Goal: Task Accomplishment & Management: Complete application form

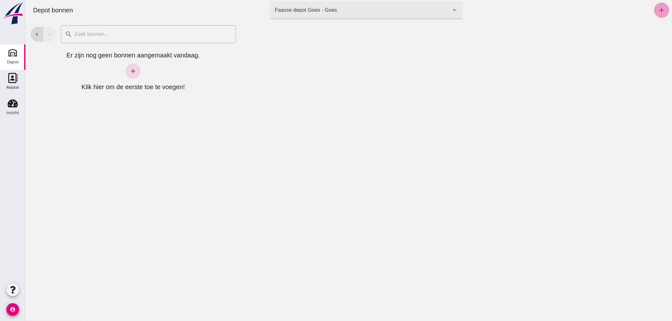
click at [657, 10] on icon "add" at bounding box center [661, 10] width 8 height 8
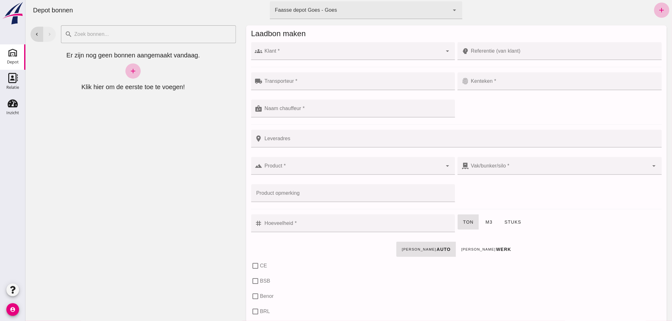
click at [303, 49] on div at bounding box center [352, 51] width 180 height 18
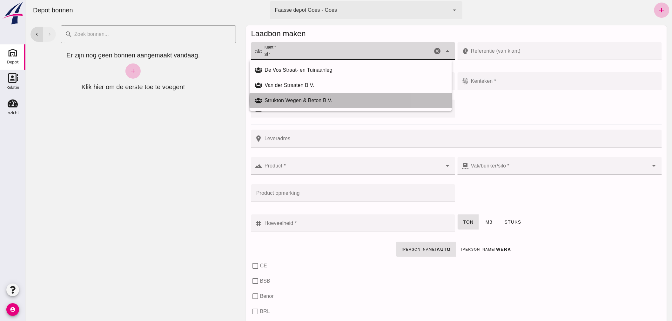
click at [303, 100] on div "Strukton Wegen & Beton B.V." at bounding box center [355, 101] width 182 height 8
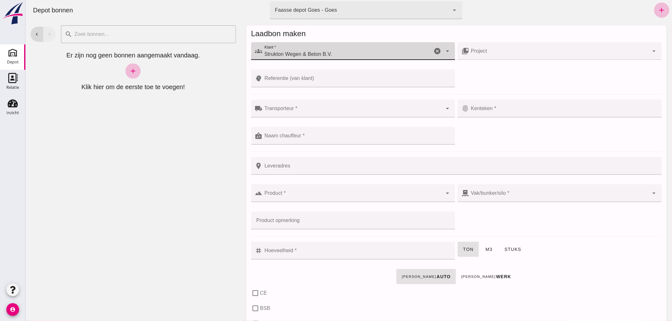
type input "Strukton Wegen & Beton B.V."
click at [492, 56] on input "Project" at bounding box center [558, 54] width 180 height 8
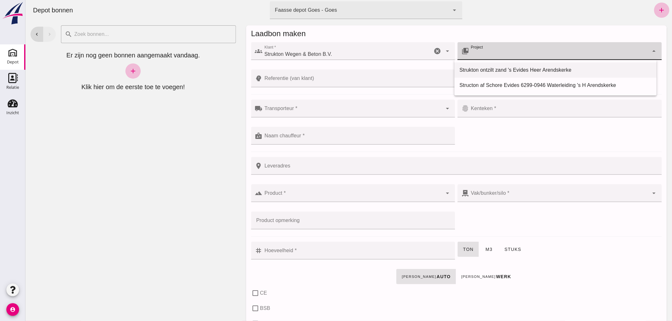
click at [535, 71] on div "Strukton ontzilt zand 's Evides Heer Arendskerke" at bounding box center [555, 70] width 192 height 8
type input "Strukton ontzilt zand 's Evides Heer Arendskerke"
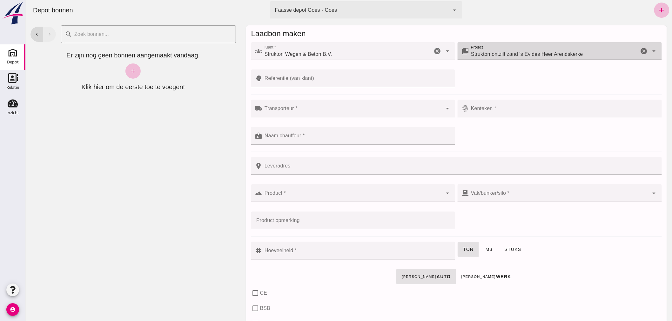
click at [286, 77] on input "Referentie (van klant)" at bounding box center [356, 79] width 189 height 18
type input "'s-[GEOGRAPHIC_DATA], 's-[GEOGRAPHIC_DATA], [GEOGRAPHIC_DATA], [GEOGRAPHIC_DATA]"
checkbox input "true"
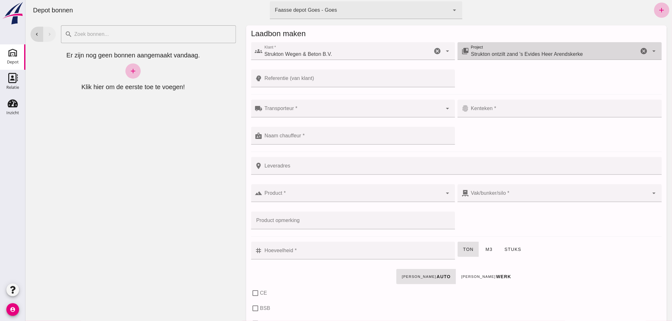
checkbox input "true"
type input "41"
checkbox input "true"
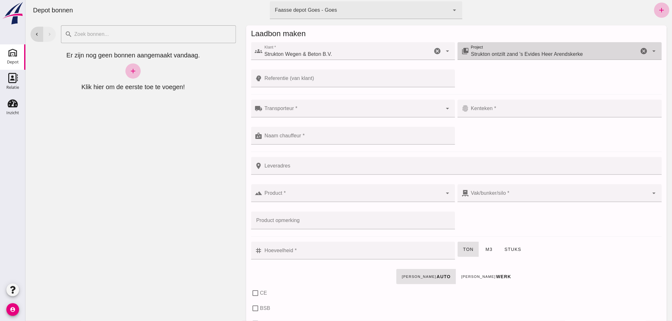
checkbox input "true"
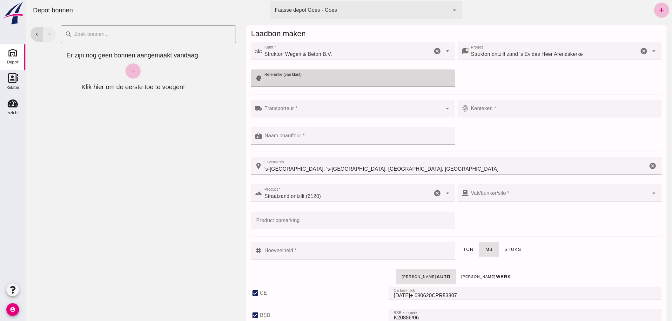
click at [302, 105] on div at bounding box center [352, 109] width 180 height 18
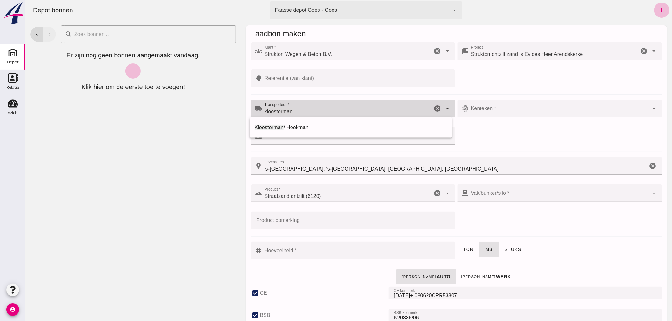
type input "kloosterman"
click at [516, 147] on div "local_shipping Transporteur * Transporteur * kloosterman kloosterman cancel arr…" at bounding box center [455, 125] width 413 height 55
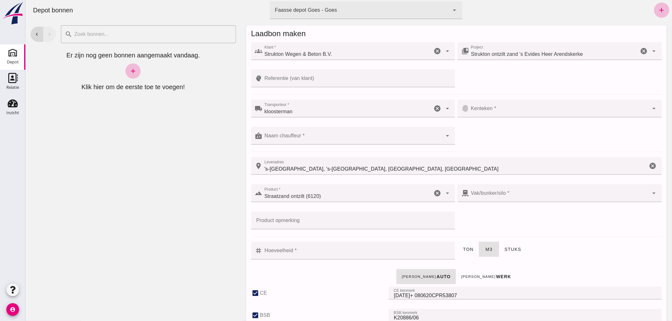
click at [487, 113] on input "Kenteken *" at bounding box center [558, 112] width 180 height 8
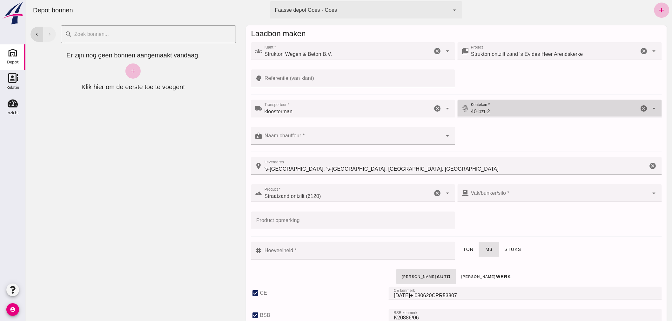
type input "40-bzt-2"
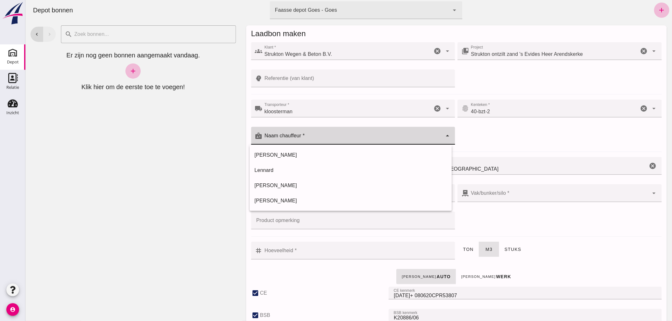
click at [366, 132] on div at bounding box center [352, 136] width 180 height 18
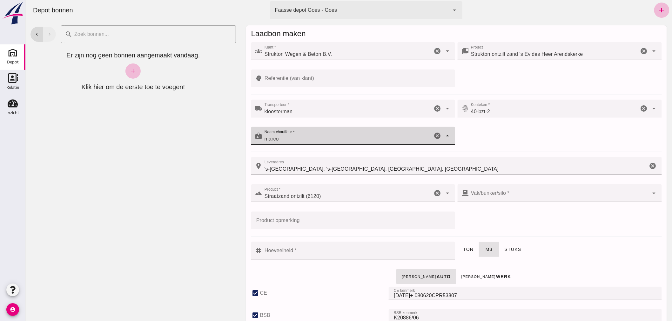
type input "marco"
click at [495, 192] on div at bounding box center [558, 193] width 180 height 18
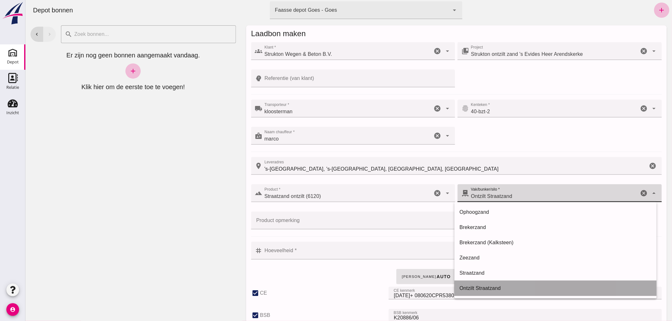
click at [497, 288] on div "Ontzilt Straatzand" at bounding box center [555, 289] width 192 height 8
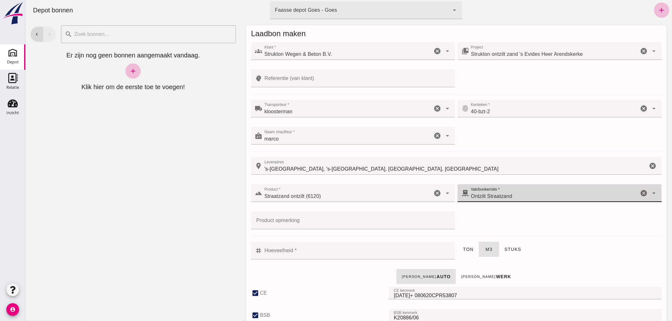
type input "304"
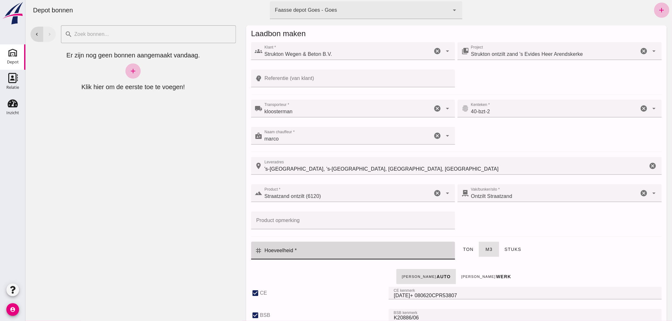
click at [315, 248] on input "Hoeveelheid *" at bounding box center [356, 251] width 189 height 18
type input "20"
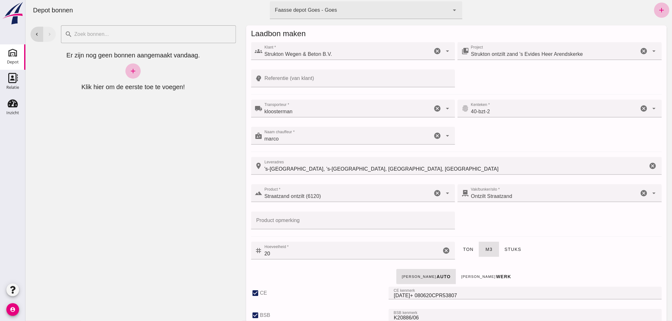
drag, startPoint x: 609, startPoint y: 261, endPoint x: 602, endPoint y: 264, distance: 7.7
click at [608, 262] on div "ton m3 stuks" at bounding box center [559, 254] width 207 height 27
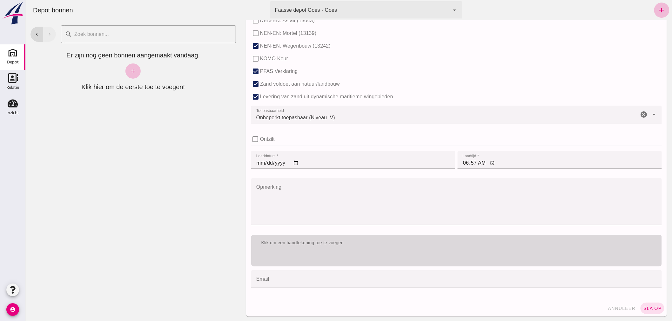
scroll to position [390, 0]
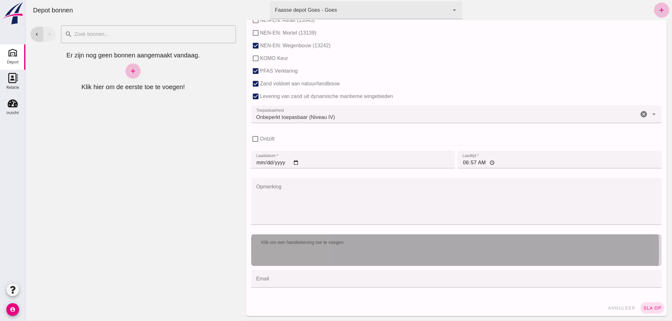
click at [362, 255] on div "Klik om een handtekening toe te voegen" at bounding box center [456, 251] width 410 height 32
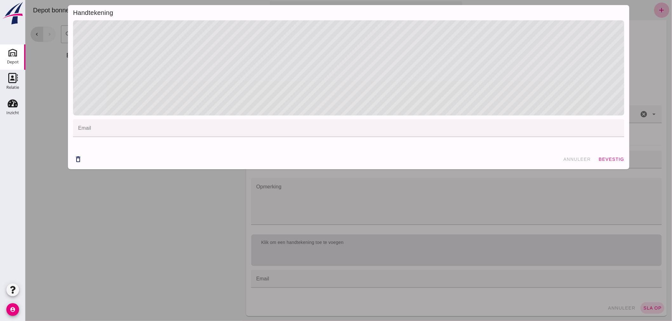
click at [611, 158] on span "bevestig" at bounding box center [611, 159] width 26 height 5
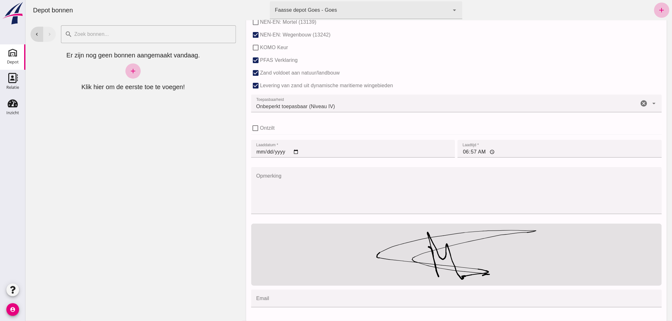
scroll to position [420, 0]
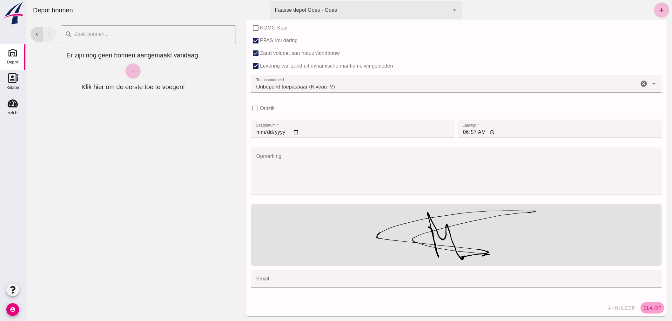
click at [652, 309] on span "sla op" at bounding box center [651, 308] width 19 height 5
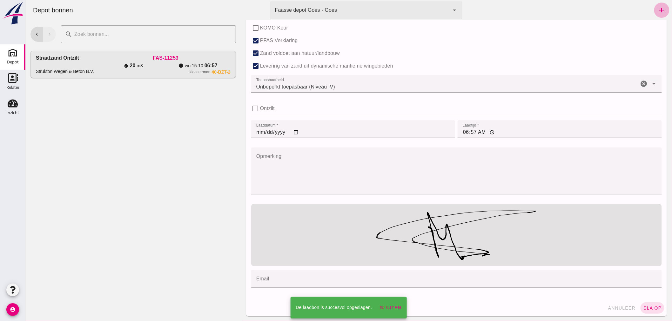
click at [657, 10] on icon "add" at bounding box center [661, 10] width 8 height 8
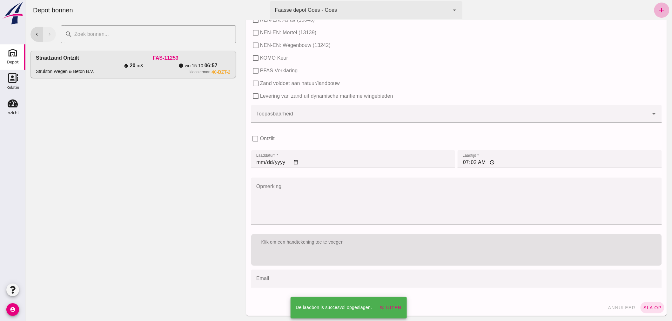
scroll to position [0, 0]
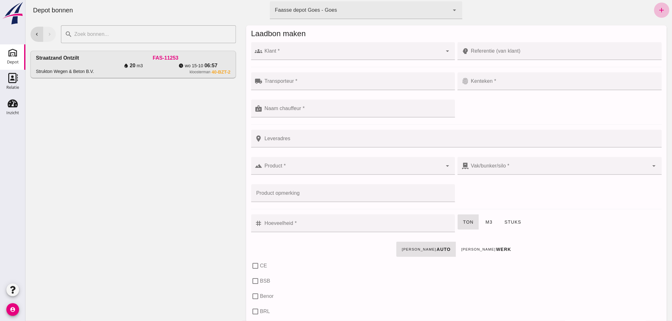
click at [342, 53] on input "Klant *" at bounding box center [352, 54] width 180 height 8
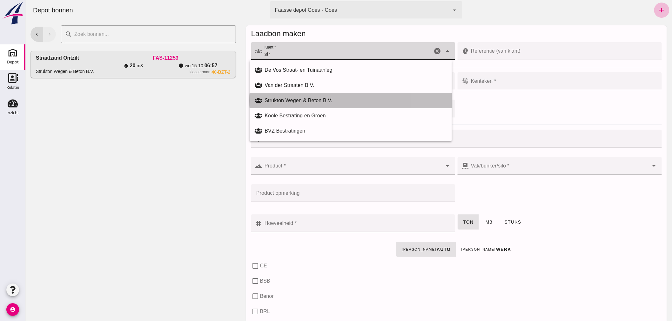
click at [287, 96] on div "Strukton Wegen & Beton B.V." at bounding box center [350, 100] width 202 height 15
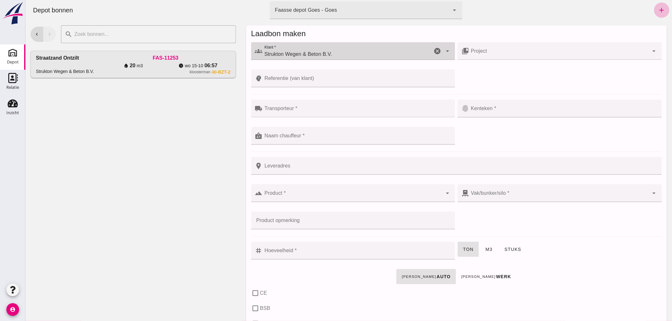
type input "Strukton Wegen & Beton B.V."
click at [484, 53] on input "Project" at bounding box center [558, 54] width 180 height 8
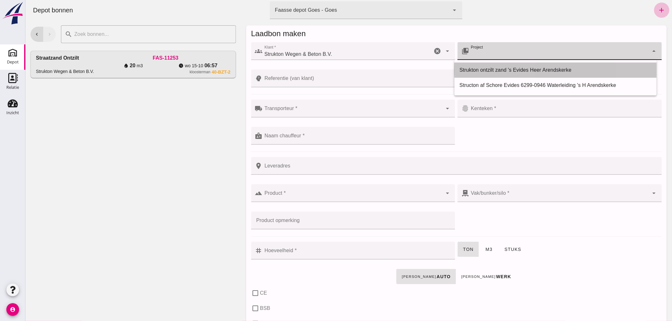
drag, startPoint x: 592, startPoint y: 69, endPoint x: 576, endPoint y: 67, distance: 15.9
click at [588, 69] on div "Strukton ontzilt zand 's Evides Heer Arendskerke" at bounding box center [555, 70] width 192 height 8
type input "Strukton ontzilt zand 's Evides Heer Arendskerke"
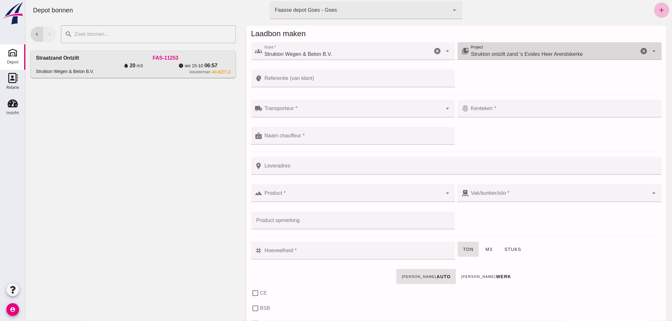
click at [302, 80] on input "Referentie (van klant)" at bounding box center [356, 79] width 189 height 18
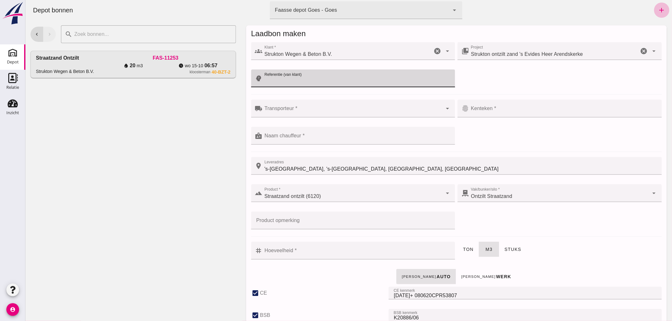
type input "'s-[GEOGRAPHIC_DATA], 's-[GEOGRAPHIC_DATA], [GEOGRAPHIC_DATA], [GEOGRAPHIC_DATA]"
type input "304"
checkbox input "true"
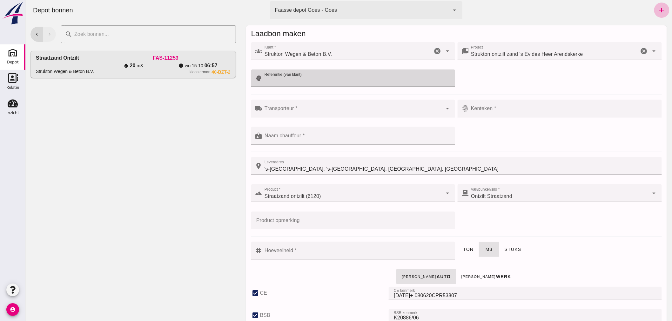
checkbox input "true"
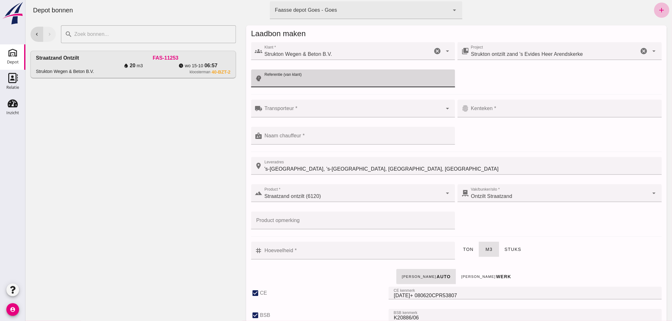
type input "41"
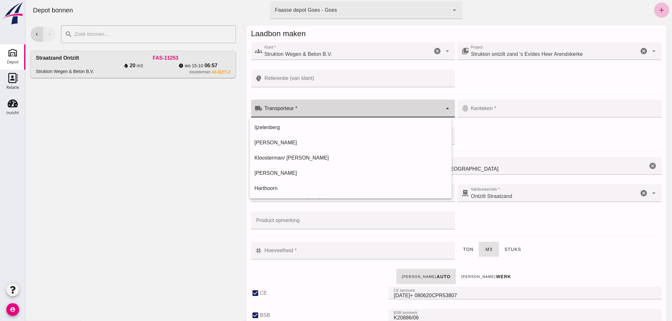
click at [332, 100] on div at bounding box center [352, 109] width 180 height 18
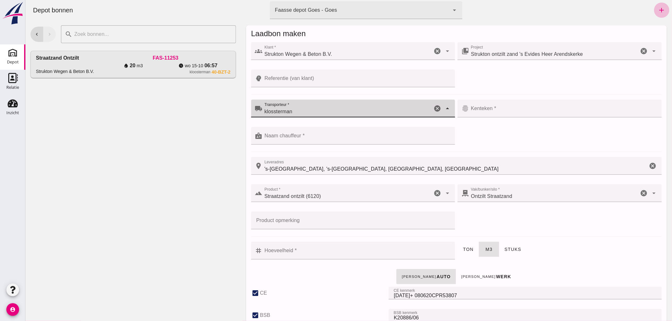
type input "klossterman"
click at [297, 141] on input "Naam chauffeur *" at bounding box center [356, 139] width 189 height 8
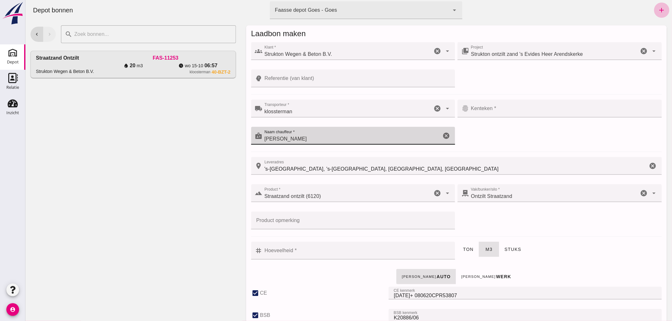
type input "[PERSON_NAME]"
click at [493, 110] on input "Kenteken *" at bounding box center [562, 112] width 189 height 8
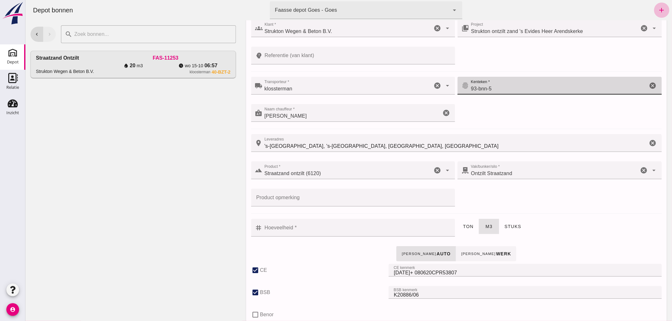
scroll to position [35, 0]
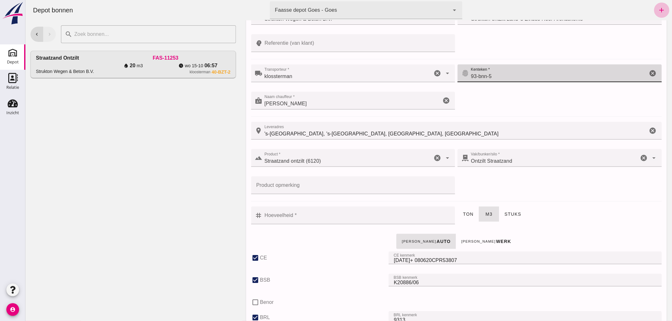
type input "93-bnn-5"
click at [327, 222] on input "Hoeveelheid *" at bounding box center [356, 216] width 189 height 18
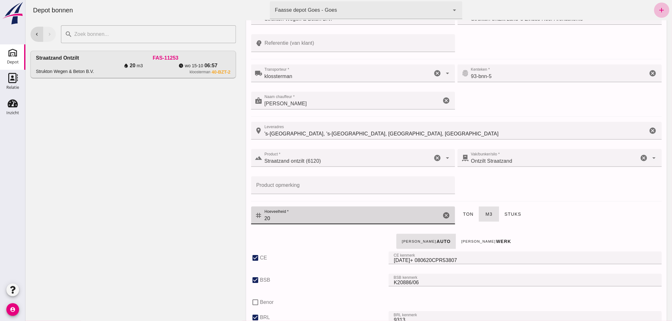
type input "20"
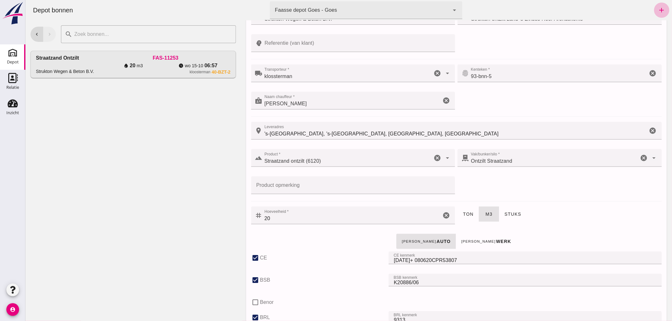
drag, startPoint x: 625, startPoint y: 226, endPoint x: 624, endPoint y: 229, distance: 3.6
click at [624, 227] on div "ton m3 stuks" at bounding box center [559, 218] width 207 height 27
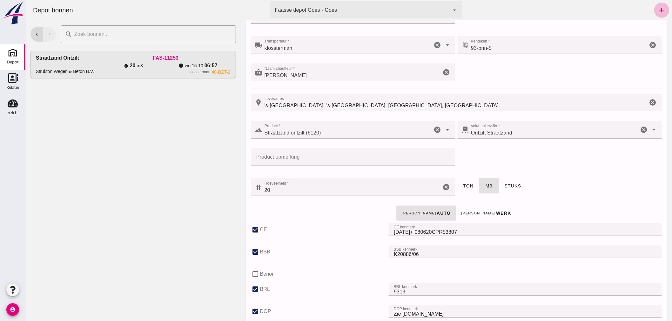
scroll to position [0, 0]
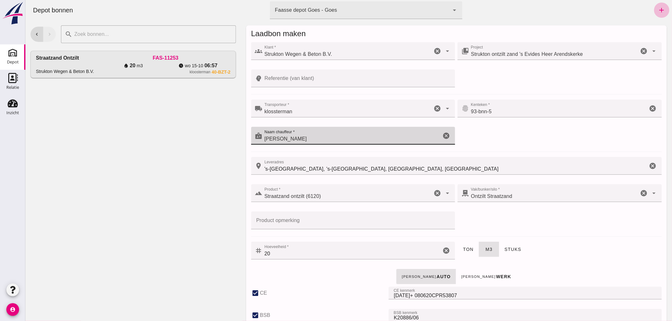
click at [316, 143] on input "[PERSON_NAME]" at bounding box center [351, 139] width 179 height 8
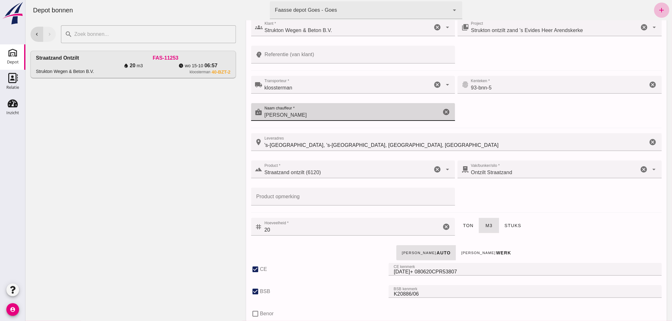
scroll to position [35, 0]
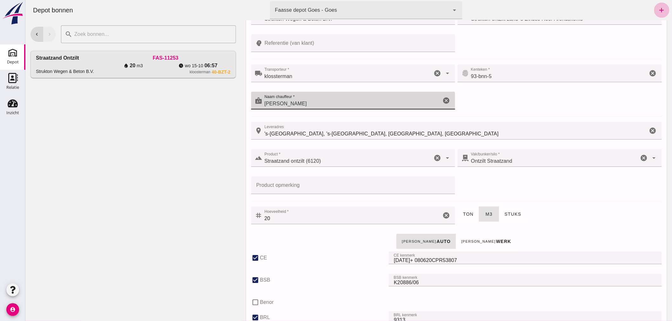
type input "[PERSON_NAME]"
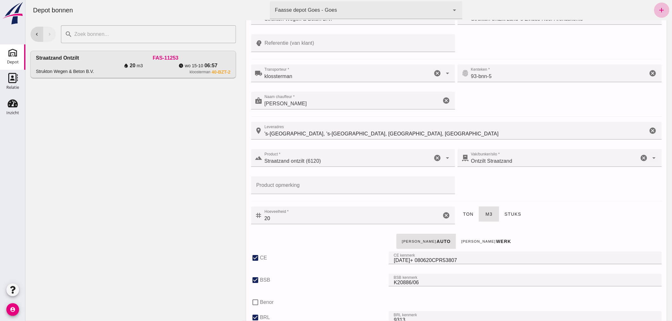
drag, startPoint x: 232, startPoint y: 153, endPoint x: 235, endPoint y: 151, distance: 3.4
click at [233, 153] on div "chevron_left chevron_right search cancel Straatzand ontzilt Strukton Wegen & Be…" at bounding box center [133, 170] width 216 height 301
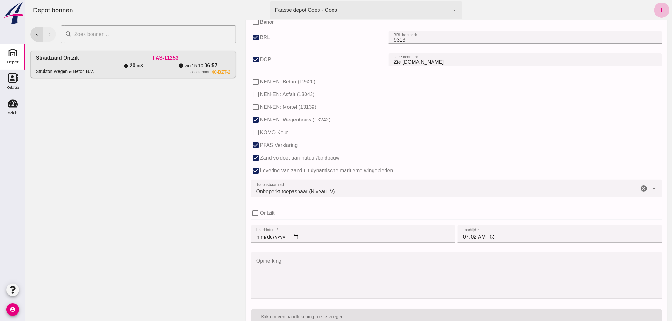
scroll to position [390, 0]
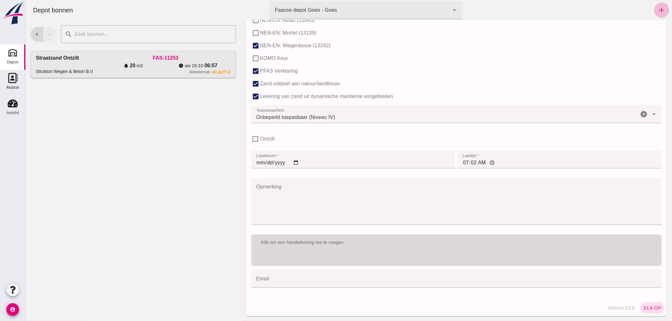
click at [376, 252] on div "Klik om een handtekening toe te voegen" at bounding box center [456, 251] width 410 height 32
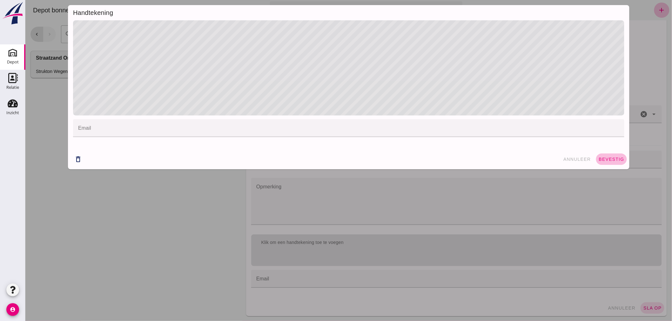
drag, startPoint x: 607, startPoint y: 160, endPoint x: 611, endPoint y: 164, distance: 5.9
click at [608, 160] on span "bevestig" at bounding box center [611, 159] width 26 height 5
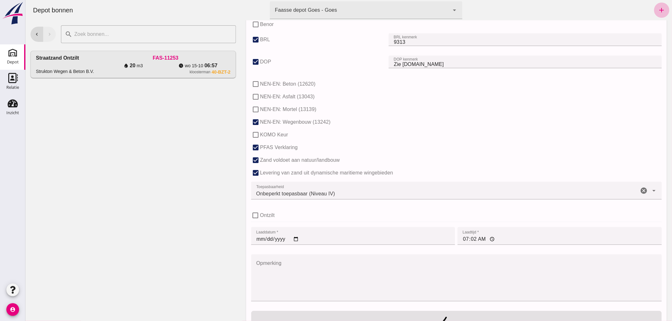
scroll to position [409, 0]
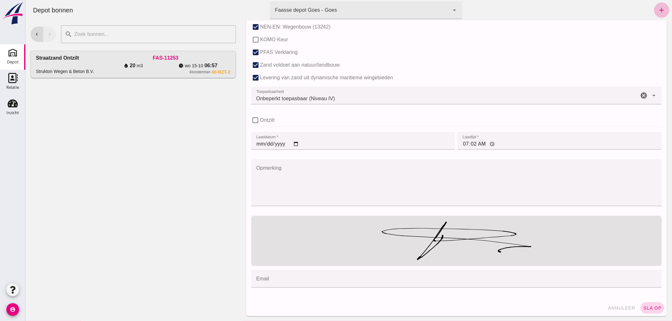
click at [650, 305] on button "sla op" at bounding box center [652, 307] width 24 height 11
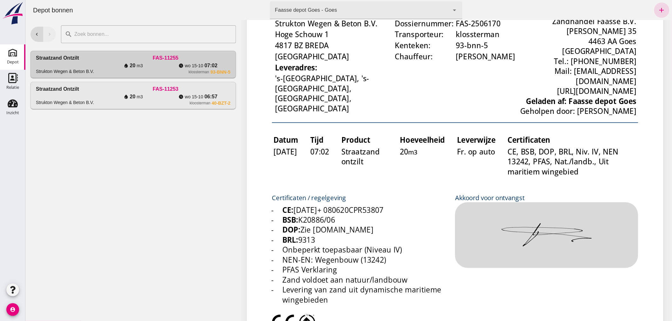
scroll to position [0, 0]
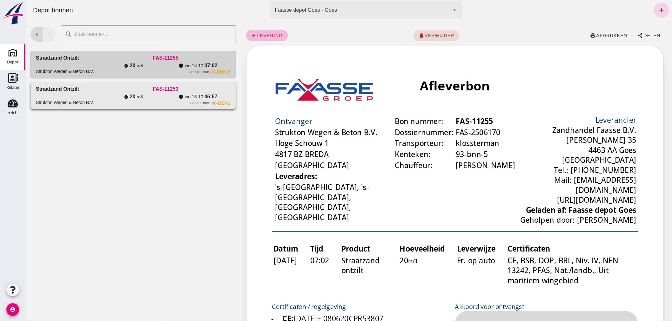
click at [116, 96] on div "water_drop 20 m3" at bounding box center [132, 97] width 65 height 8
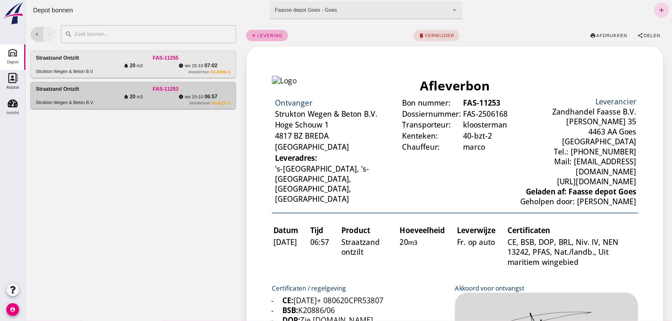
click at [267, 30] on link "add levering" at bounding box center [267, 35] width 42 height 11
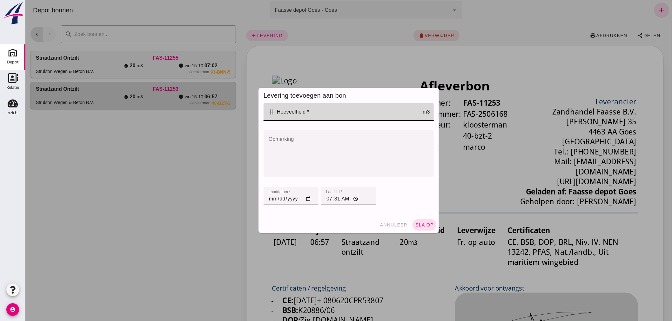
click at [312, 114] on input "Hoeveelheid *" at bounding box center [349, 112] width 148 height 18
drag, startPoint x: 158, startPoint y: 209, endPoint x: 294, endPoint y: 191, distance: 136.7
click at [153, 211] on div at bounding box center [348, 160] width 646 height 321
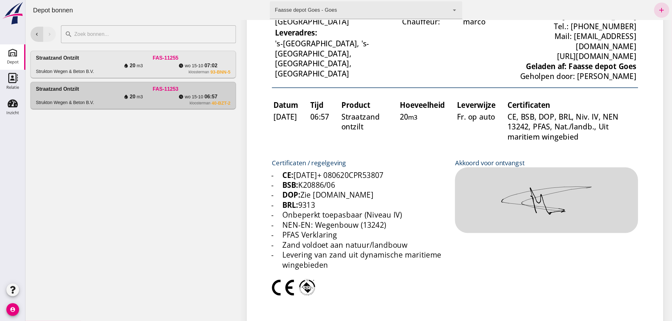
scroll to position [141, 0]
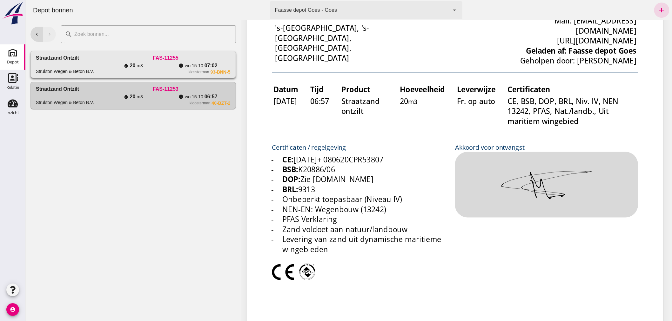
click at [160, 64] on div "water_drop 20 m3" at bounding box center [132, 66] width 65 height 8
drag, startPoint x: 160, startPoint y: 64, endPoint x: 161, endPoint y: 73, distance: 8.9
click at [160, 64] on div "water_drop 20 m3" at bounding box center [132, 66] width 65 height 8
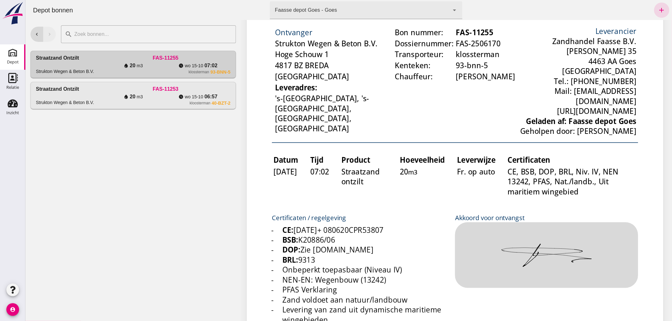
scroll to position [0, 0]
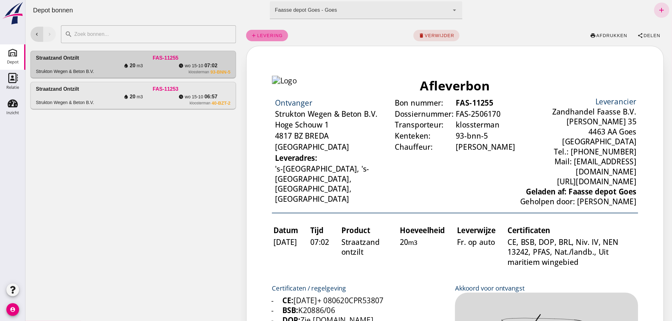
click at [259, 34] on span "levering" at bounding box center [269, 35] width 26 height 5
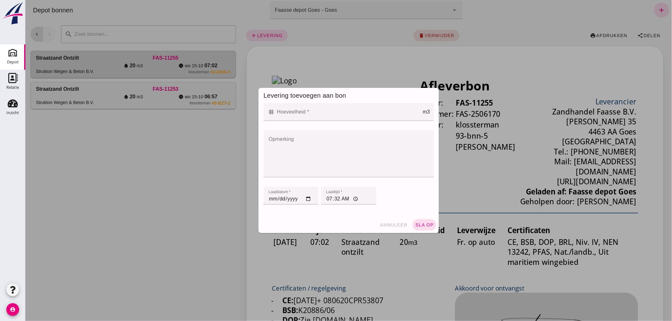
drag, startPoint x: 93, startPoint y: 216, endPoint x: 280, endPoint y: 173, distance: 192.2
click at [93, 216] on div at bounding box center [348, 160] width 646 height 321
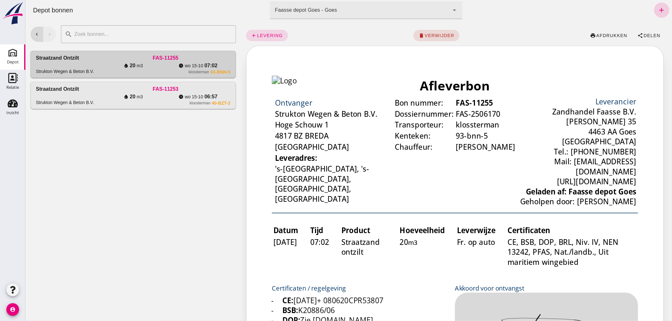
click at [657, 10] on icon "add" at bounding box center [661, 10] width 8 height 8
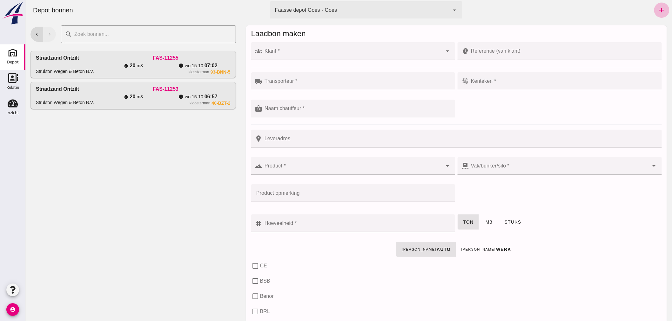
click at [318, 50] on input "Klant *" at bounding box center [352, 54] width 180 height 8
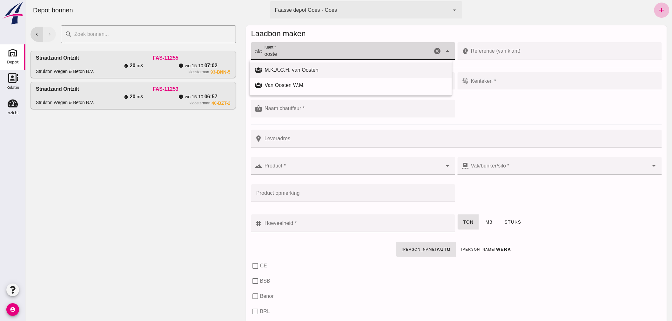
click at [308, 69] on div "M.K.A.C.H. van Oosten" at bounding box center [355, 70] width 182 height 8
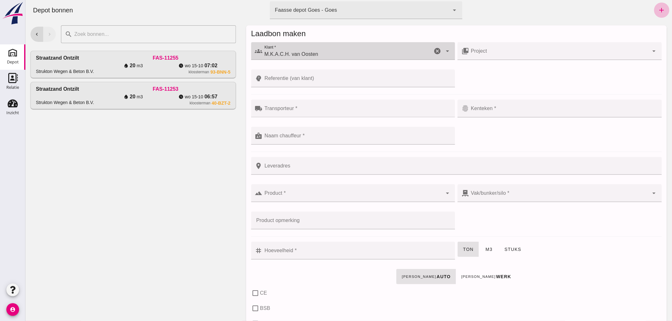
type input "M.K.A.C.H. van Oosten"
click at [289, 109] on input "Transporteur *" at bounding box center [356, 112] width 189 height 8
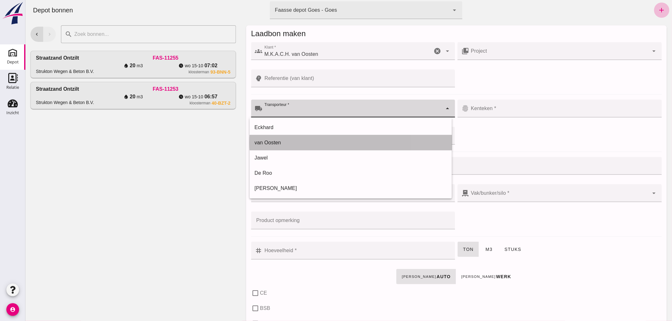
click at [273, 141] on div "van Oosten" at bounding box center [350, 143] width 192 height 8
type input "van Oosten"
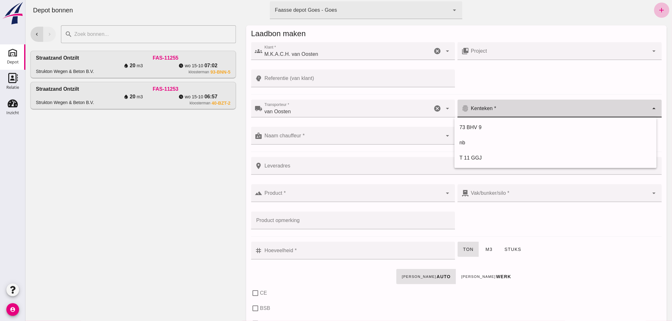
click at [551, 109] on input "Kenteken *" at bounding box center [558, 112] width 180 height 8
click at [482, 128] on div "73 BHV 9" at bounding box center [555, 128] width 192 height 8
type input "73 BHV 9"
click at [317, 135] on div at bounding box center [352, 136] width 180 height 18
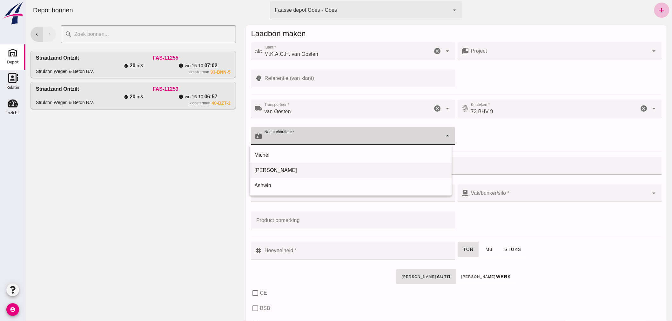
click at [268, 167] on div "[PERSON_NAME]" at bounding box center [350, 171] width 192 height 8
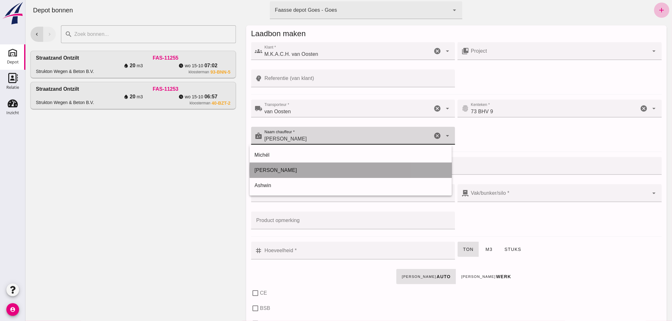
type input "[PERSON_NAME]"
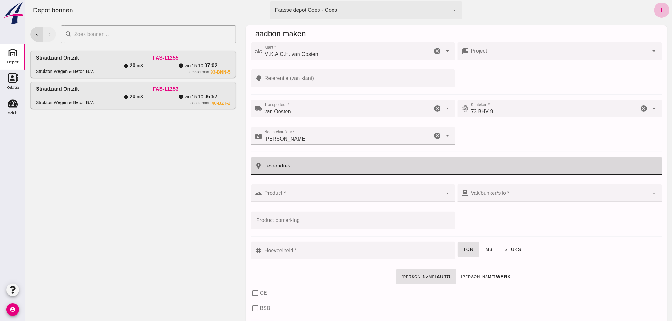
click at [295, 163] on input "Leveradres" at bounding box center [459, 166] width 395 height 18
click at [335, 194] on input "Product *" at bounding box center [352, 197] width 180 height 8
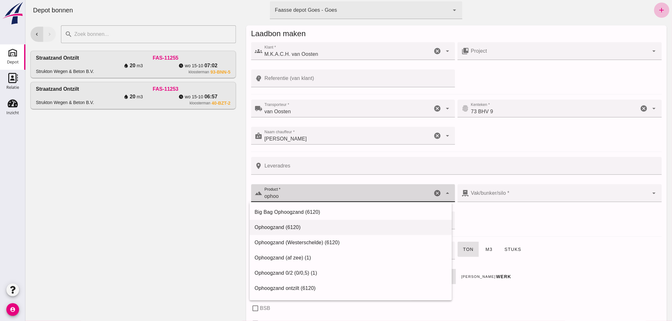
click at [274, 227] on div "Ophoogzand (6120)" at bounding box center [350, 228] width 192 height 8
type input "Ophoogzand (6120)"
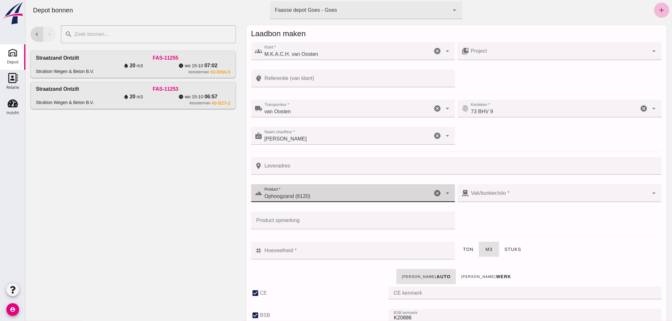
type input "38"
checkbox input "true"
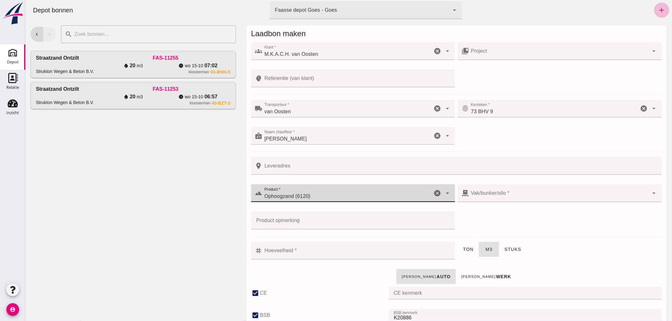
checkbox input "true"
type input "40"
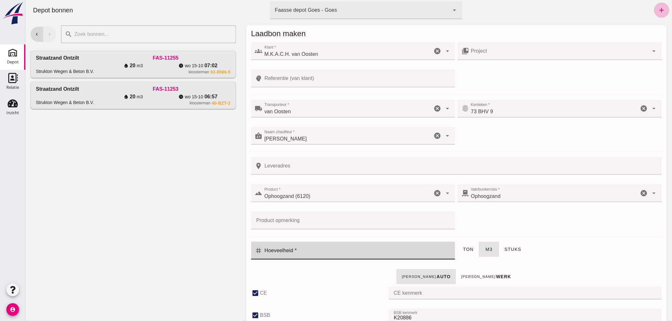
click at [298, 250] on input "Hoeveelheid *" at bounding box center [356, 251] width 189 height 18
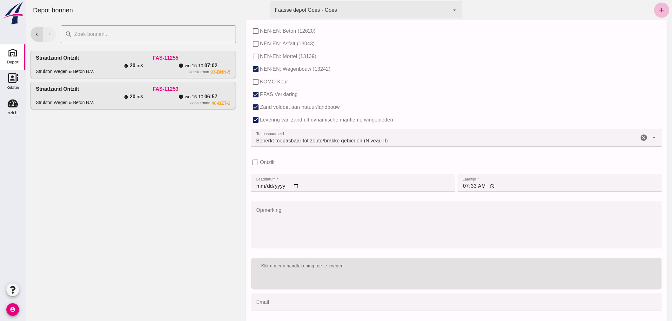
scroll to position [390, 0]
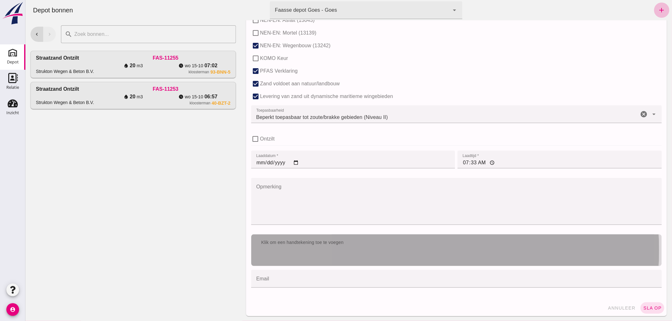
click at [314, 242] on div "Klik om een handtekening toe te voegen" at bounding box center [456, 243] width 400 height 6
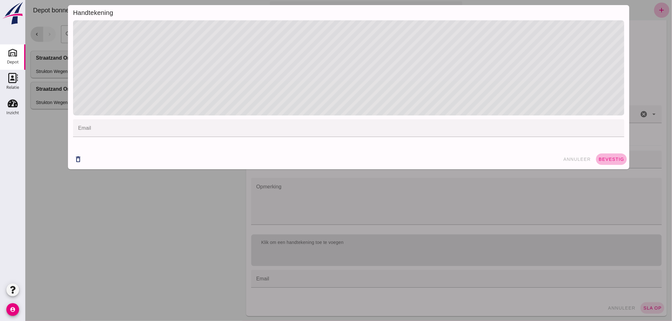
click at [599, 156] on button "bevestig" at bounding box center [610, 159] width 31 height 11
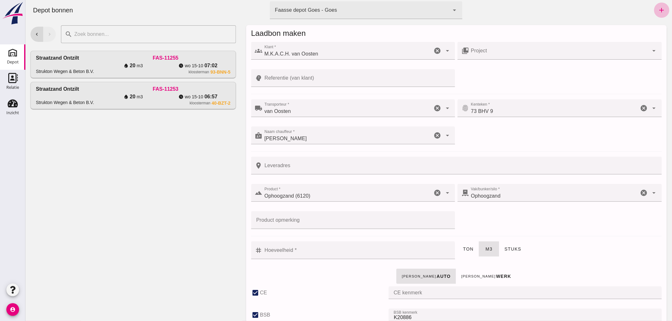
scroll to position [0, 0]
click at [347, 197] on input "Ophoogzand (6120)" at bounding box center [347, 197] width 170 height 8
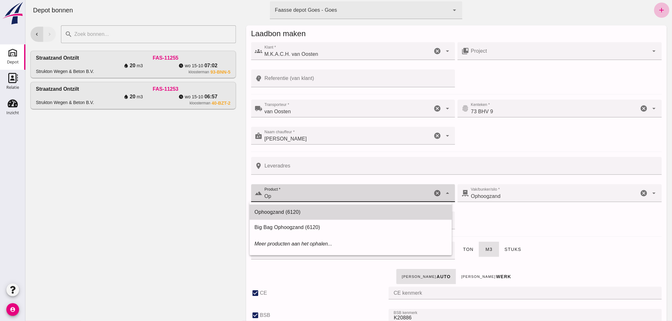
type input "O"
checkbox input "false"
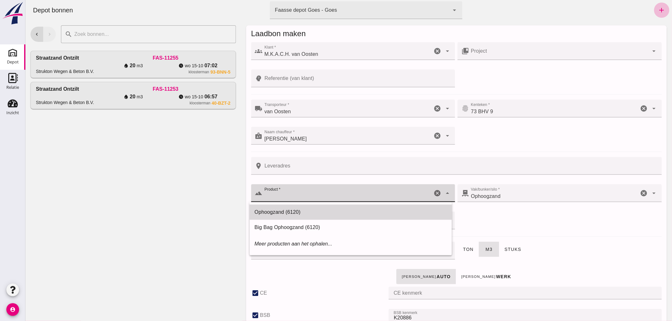
checkbox input "false"
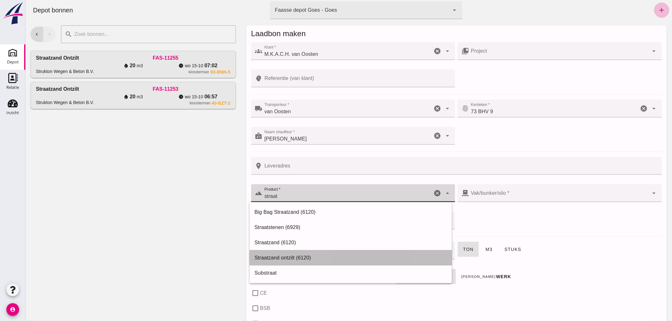
click at [293, 260] on div "Straatzand ontzilt (6120)" at bounding box center [350, 258] width 192 height 8
type input "Straatzand ontzilt (6120)"
type input "304"
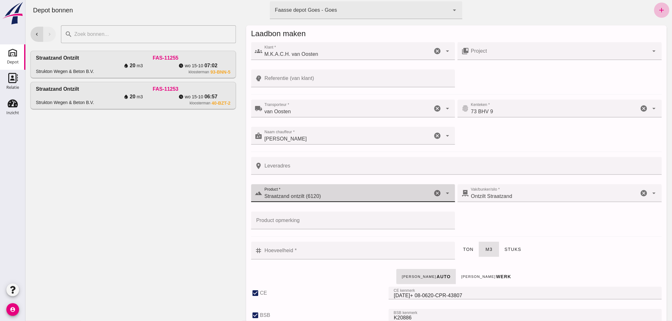
checkbox input "true"
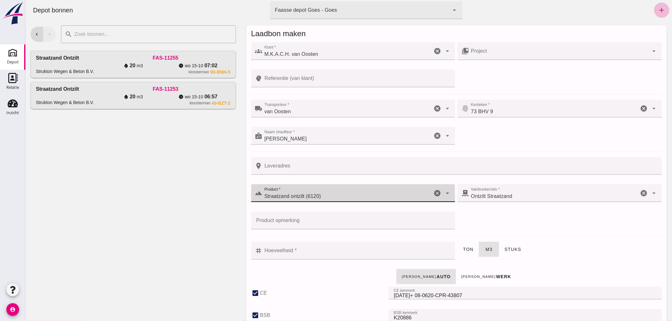
checkbox input "true"
type input "41"
click at [433, 192] on icon "cancel" at bounding box center [437, 193] width 8 height 8
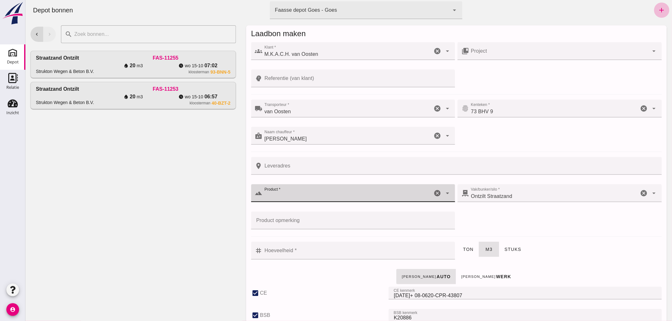
checkbox input "false"
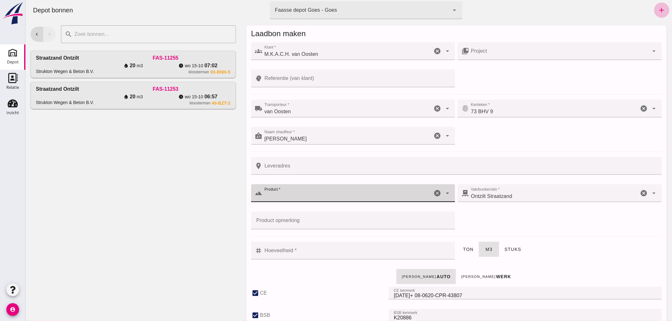
checkbox input "false"
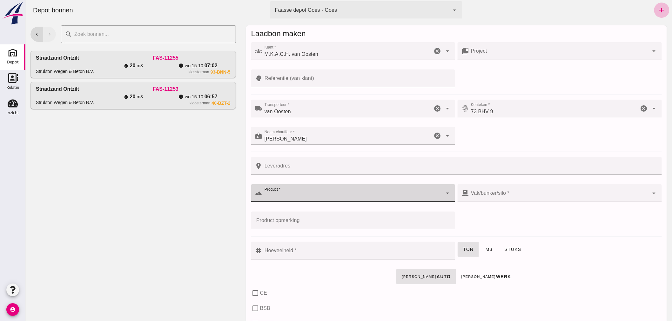
click at [435, 136] on icon "cancel" at bounding box center [437, 136] width 8 height 8
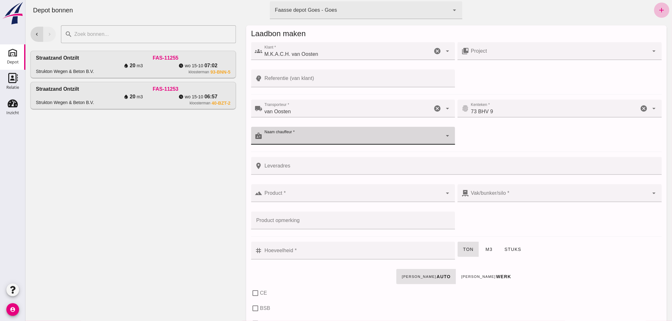
click at [433, 109] on icon "cancel" at bounding box center [437, 109] width 8 height 8
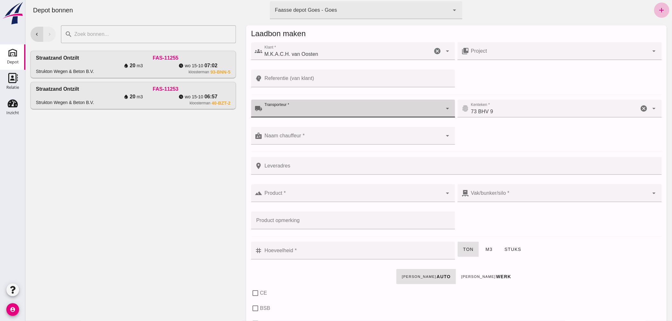
click at [640, 108] on icon "cancel" at bounding box center [644, 109] width 8 height 8
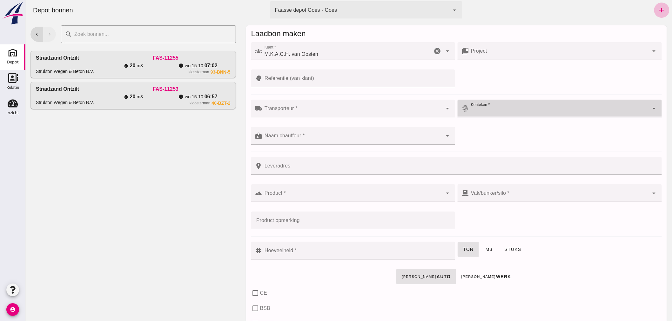
click at [433, 52] on icon "cancel" at bounding box center [437, 51] width 8 height 8
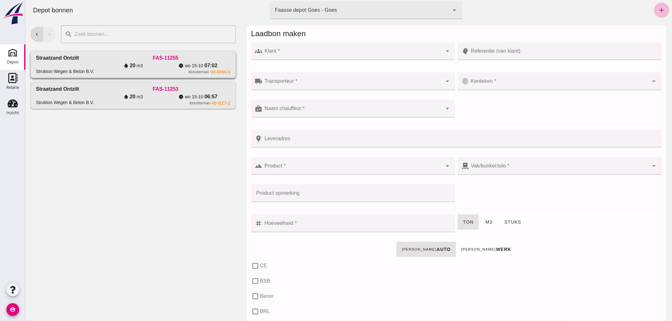
drag, startPoint x: 112, startPoint y: 64, endPoint x: 116, endPoint y: 64, distance: 3.2
click at [113, 64] on div "water_drop 20 m3" at bounding box center [132, 66] width 65 height 8
click at [116, 64] on div "water_drop 20 m3" at bounding box center [132, 66] width 65 height 8
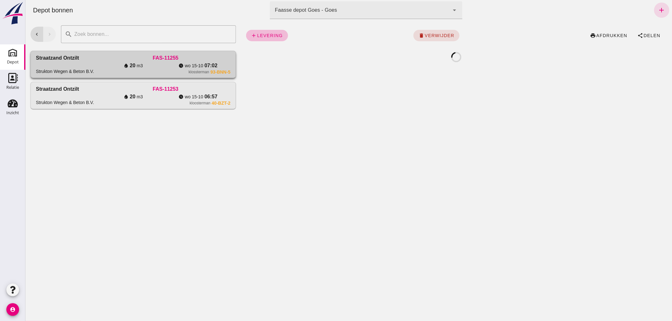
click at [116, 64] on div "water_drop 20 m3" at bounding box center [132, 66] width 65 height 8
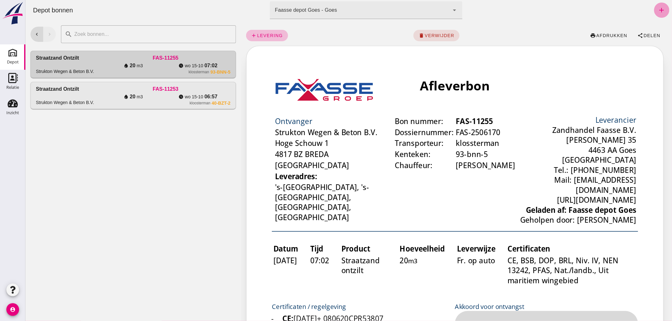
click at [657, 12] on icon "add" at bounding box center [661, 10] width 8 height 8
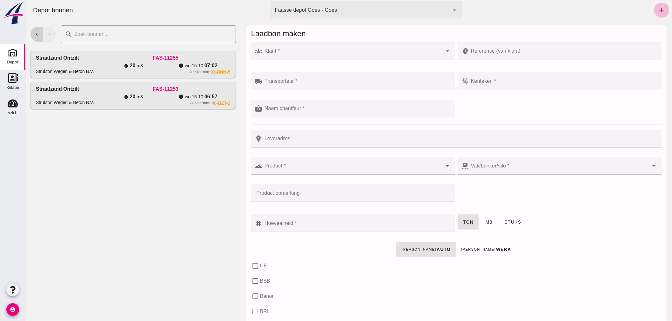
click at [30, 32] on div "chevron_left chevron_right search cancel Straatzand ontzilt Strukton Wegen & Be…" at bounding box center [133, 73] width 216 height 107
click at [38, 37] on button "chevron_left" at bounding box center [36, 34] width 13 height 15
click at [49, 37] on button "chevron_right" at bounding box center [49, 34] width 13 height 15
click at [153, 99] on div "water_drop 20 m3" at bounding box center [132, 97] width 65 height 8
drag, startPoint x: 153, startPoint y: 97, endPoint x: 156, endPoint y: 99, distance: 3.5
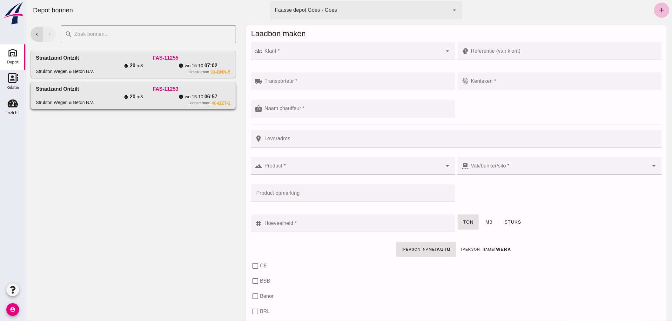
click at [154, 98] on div "water_drop 20 m3" at bounding box center [132, 97] width 65 height 8
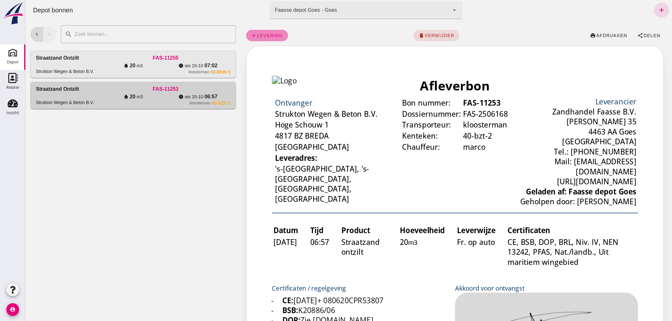
click at [264, 35] on span "levering" at bounding box center [269, 35] width 26 height 5
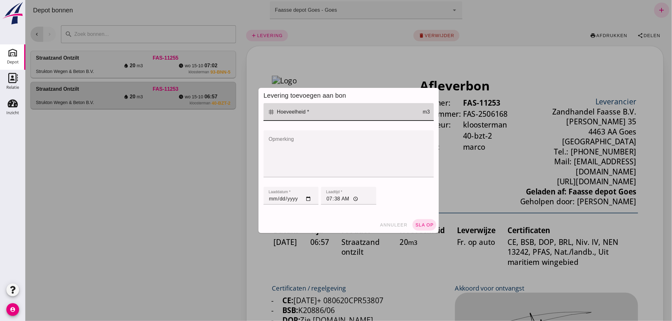
click at [280, 115] on input "Hoeveelheid *" at bounding box center [349, 112] width 148 height 18
click at [334, 198] on input "07:38" at bounding box center [348, 196] width 55 height 18
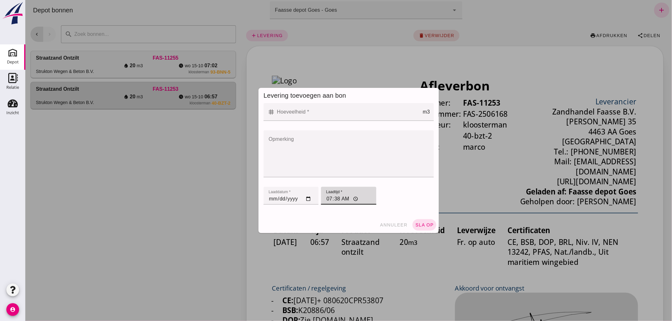
drag, startPoint x: 161, startPoint y: 187, endPoint x: 397, endPoint y: 212, distance: 237.8
click at [162, 185] on div at bounding box center [348, 160] width 646 height 321
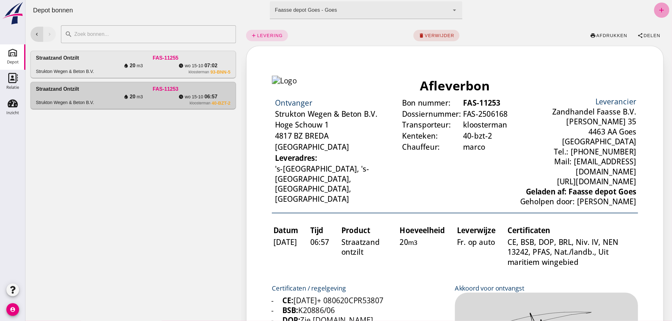
click at [658, 9] on icon "add" at bounding box center [661, 10] width 8 height 8
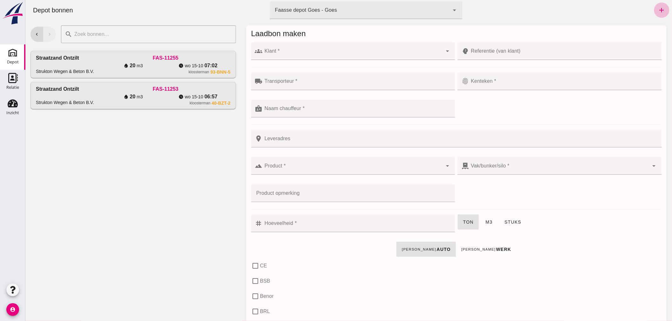
click at [325, 52] on input "Klant *" at bounding box center [352, 54] width 180 height 8
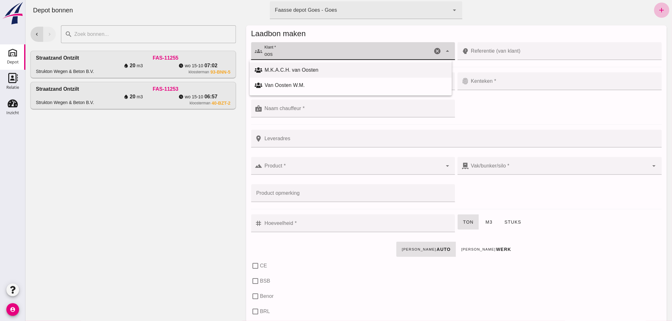
click at [311, 69] on div "M.K.A.C.H. van Oosten" at bounding box center [355, 70] width 182 height 8
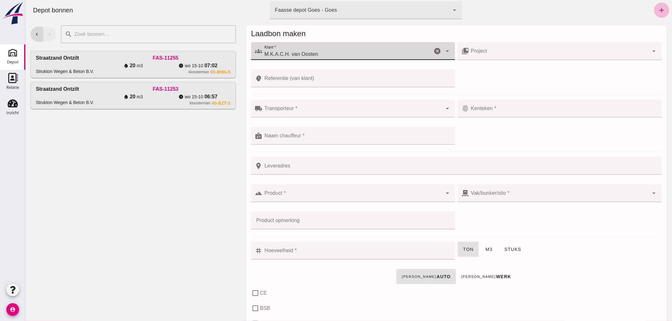
type input "M.K.A.C.H. van Oosten"
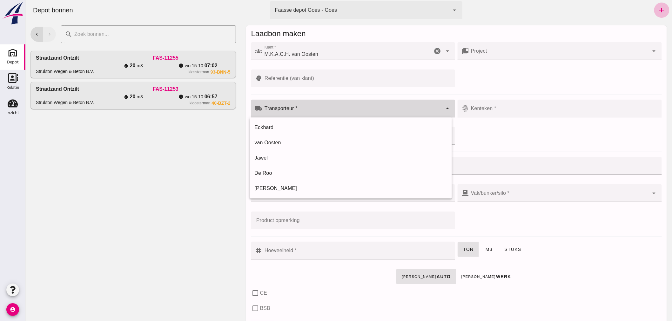
click at [331, 111] on input "Transporteur *" at bounding box center [352, 112] width 180 height 8
click at [288, 143] on div "van Oosten" at bounding box center [350, 143] width 192 height 8
type input "van Oosten"
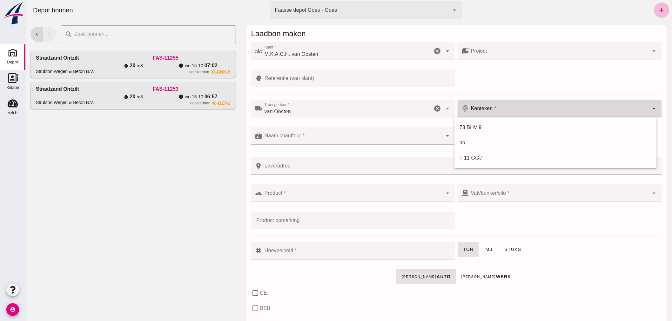
click at [504, 105] on div at bounding box center [558, 109] width 180 height 18
click at [478, 128] on div "73 BHV 9" at bounding box center [555, 128] width 192 height 8
type input "73 BHV 9"
click at [321, 133] on div at bounding box center [352, 136] width 180 height 18
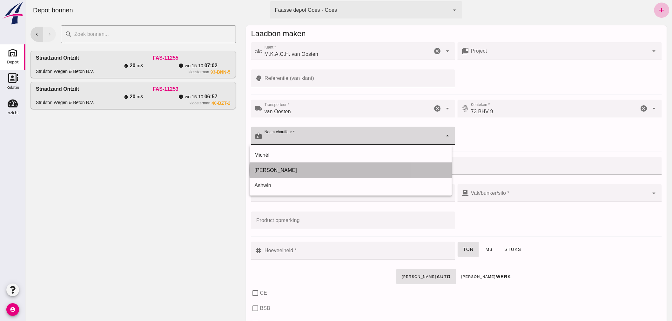
click at [293, 167] on div "[PERSON_NAME]" at bounding box center [350, 171] width 192 height 8
type input "[PERSON_NAME]"
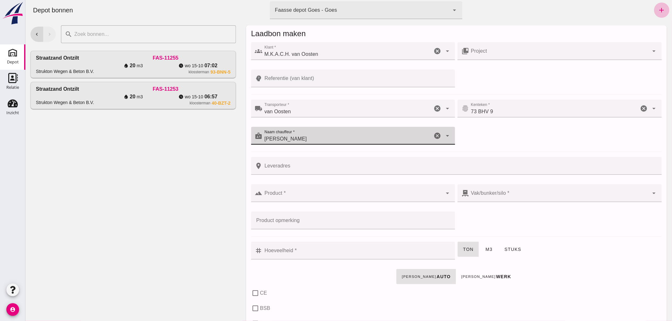
click at [298, 78] on input "Referentie (van klant)" at bounding box center [356, 79] width 189 height 18
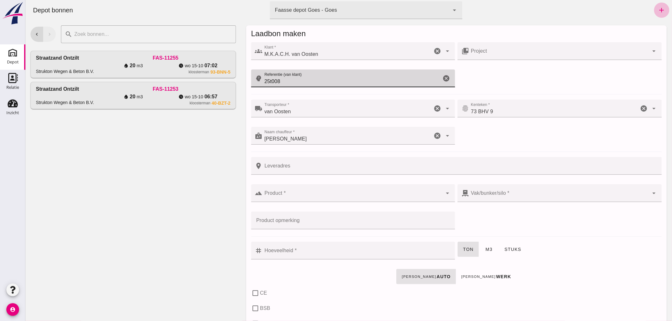
type input "25t008"
click at [382, 190] on div at bounding box center [352, 193] width 180 height 18
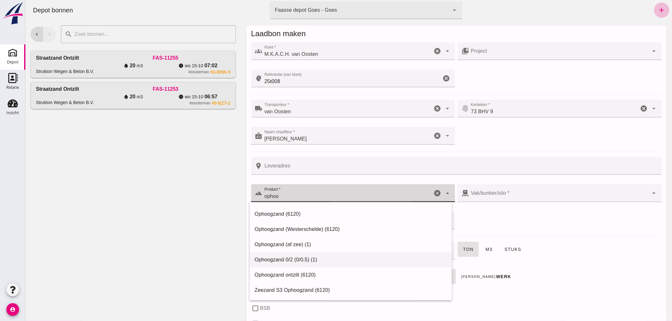
scroll to position [13, 0]
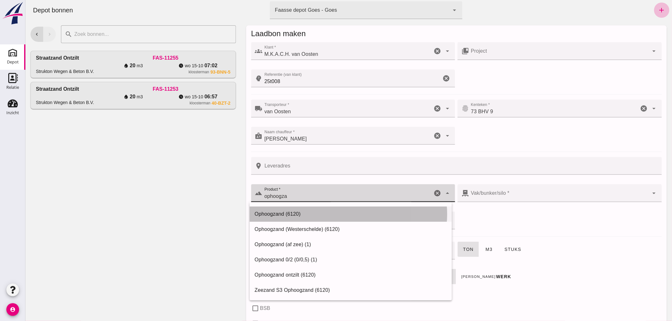
click at [280, 212] on div "Ophoogzand (6120)" at bounding box center [350, 214] width 192 height 8
type input "Ophoogzand (6120)"
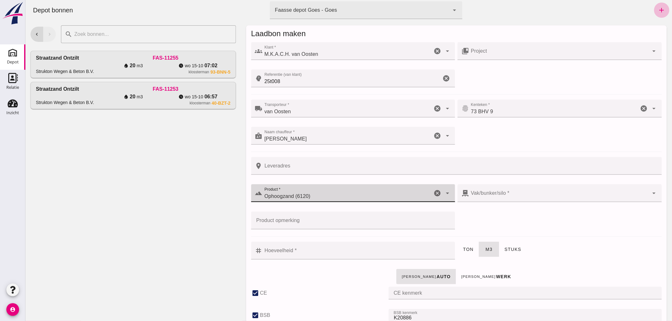
type input "38"
checkbox input "true"
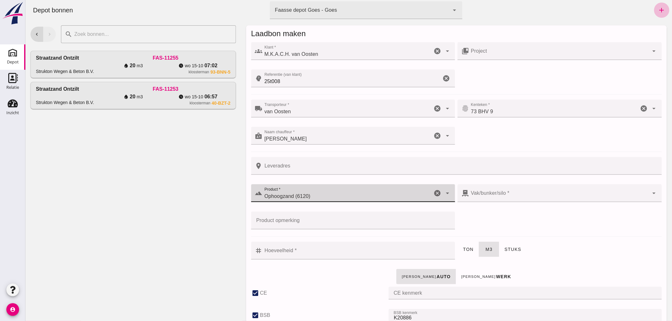
checkbox input "true"
type input "40"
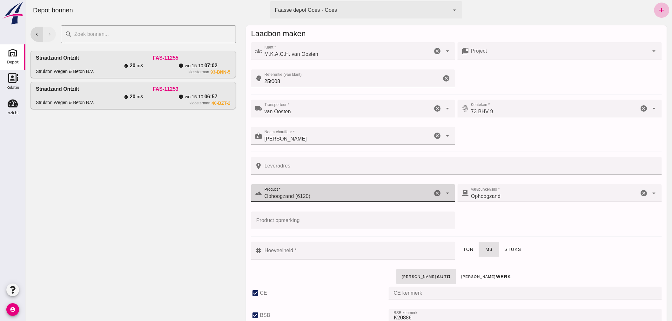
click at [433, 190] on icon "cancel" at bounding box center [437, 193] width 8 height 8
checkbox input "false"
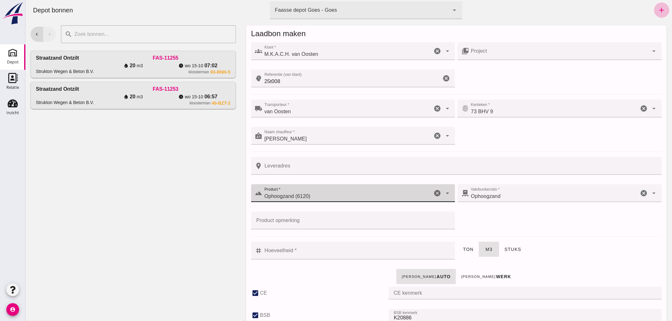
checkbox input "false"
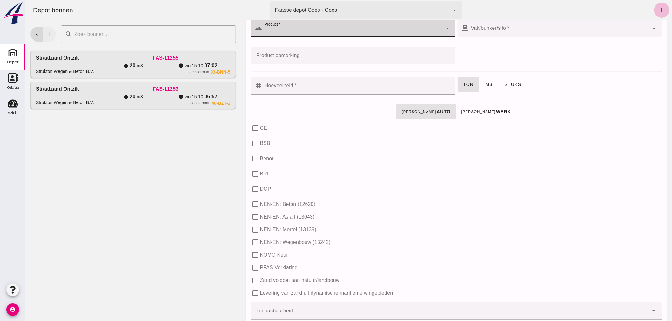
scroll to position [35, 0]
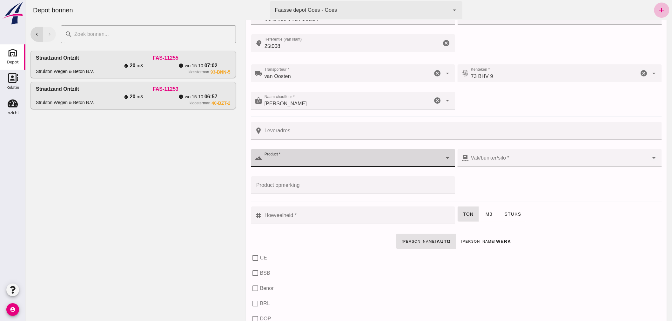
click at [292, 161] on input "Product *" at bounding box center [352, 161] width 180 height 8
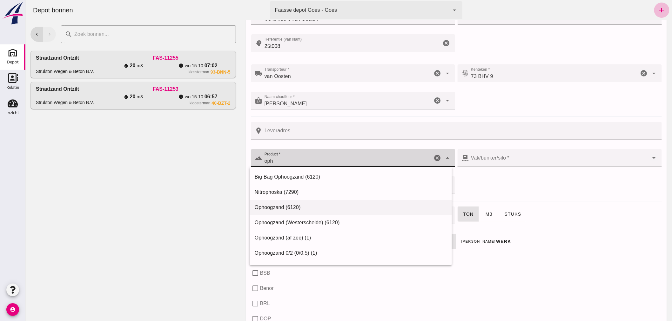
click at [281, 206] on div "Ophoogzand (6120)" at bounding box center [350, 208] width 192 height 8
type input "Ophoogzand (6120)"
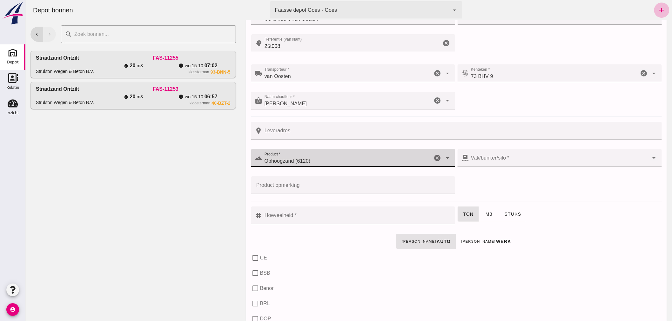
checkbox input "true"
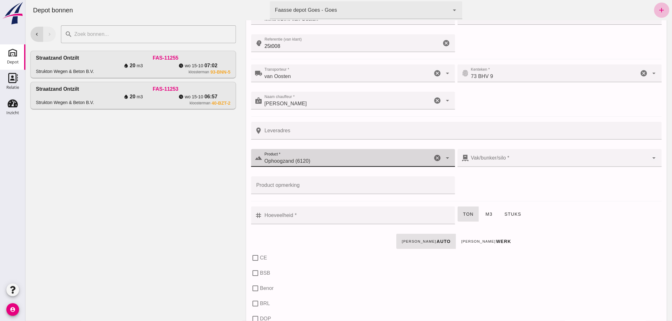
checkbox input "true"
type input "40"
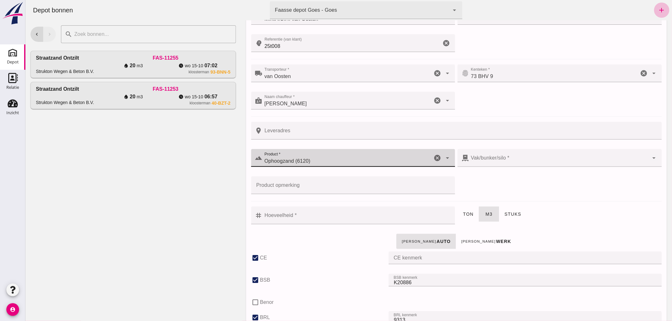
type input "38"
type input "Ophoogzand (6120)"
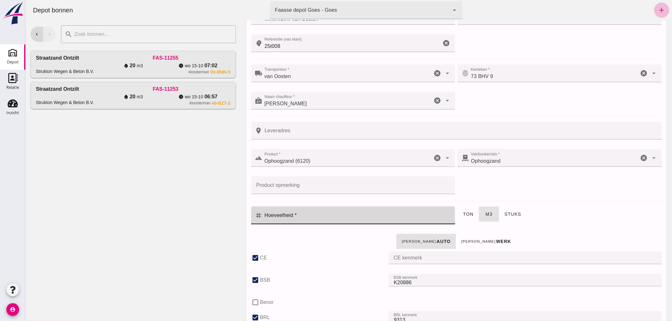
click at [344, 216] on input "Hoeveelheid *" at bounding box center [356, 216] width 189 height 18
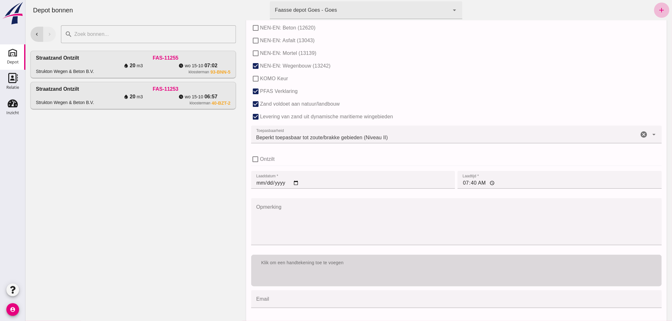
scroll to position [388, 0]
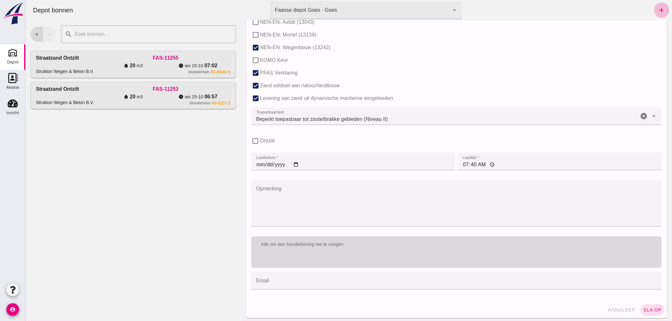
type input "5"
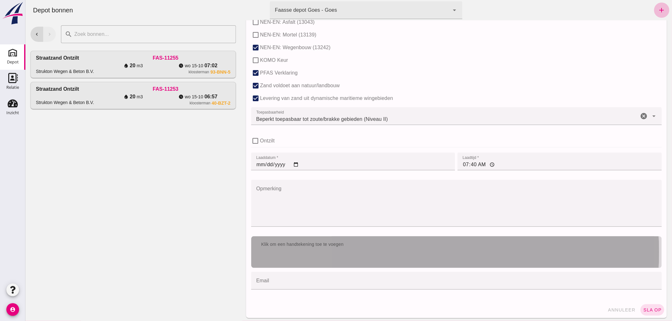
click at [358, 242] on div "Klik om een handtekening toe te voegen" at bounding box center [456, 245] width 400 height 6
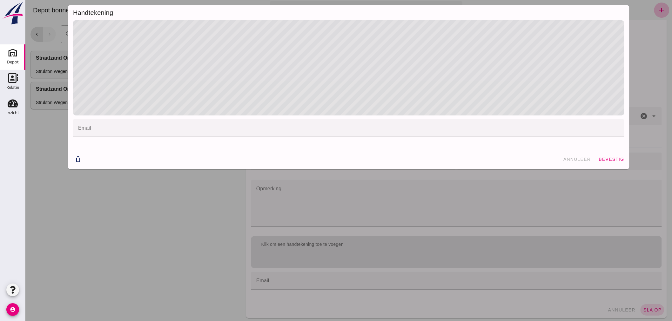
click at [608, 159] on span "bevestig" at bounding box center [611, 159] width 26 height 5
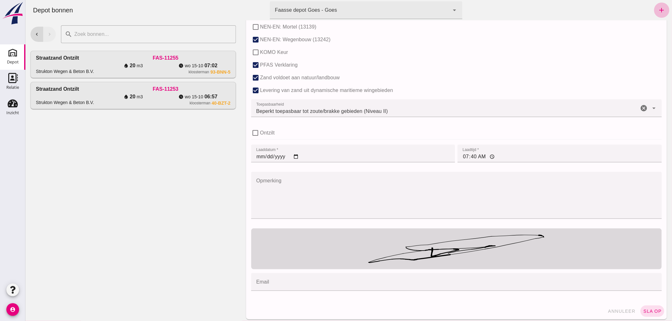
scroll to position [399, 0]
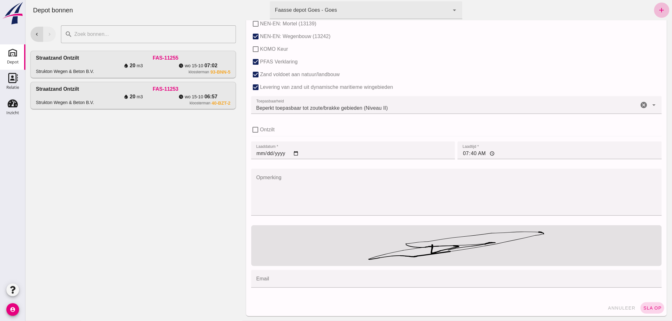
click at [645, 306] on span "sla op" at bounding box center [651, 308] width 19 height 5
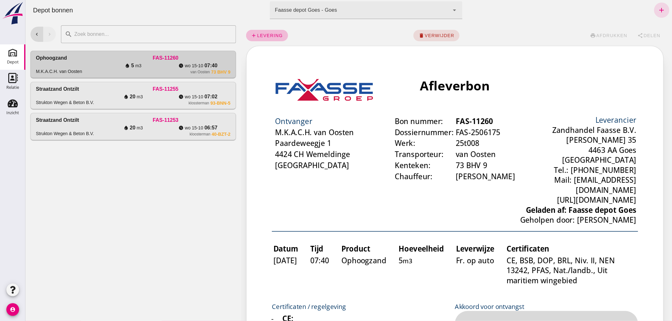
scroll to position [0, 0]
